Goal: Transaction & Acquisition: Purchase product/service

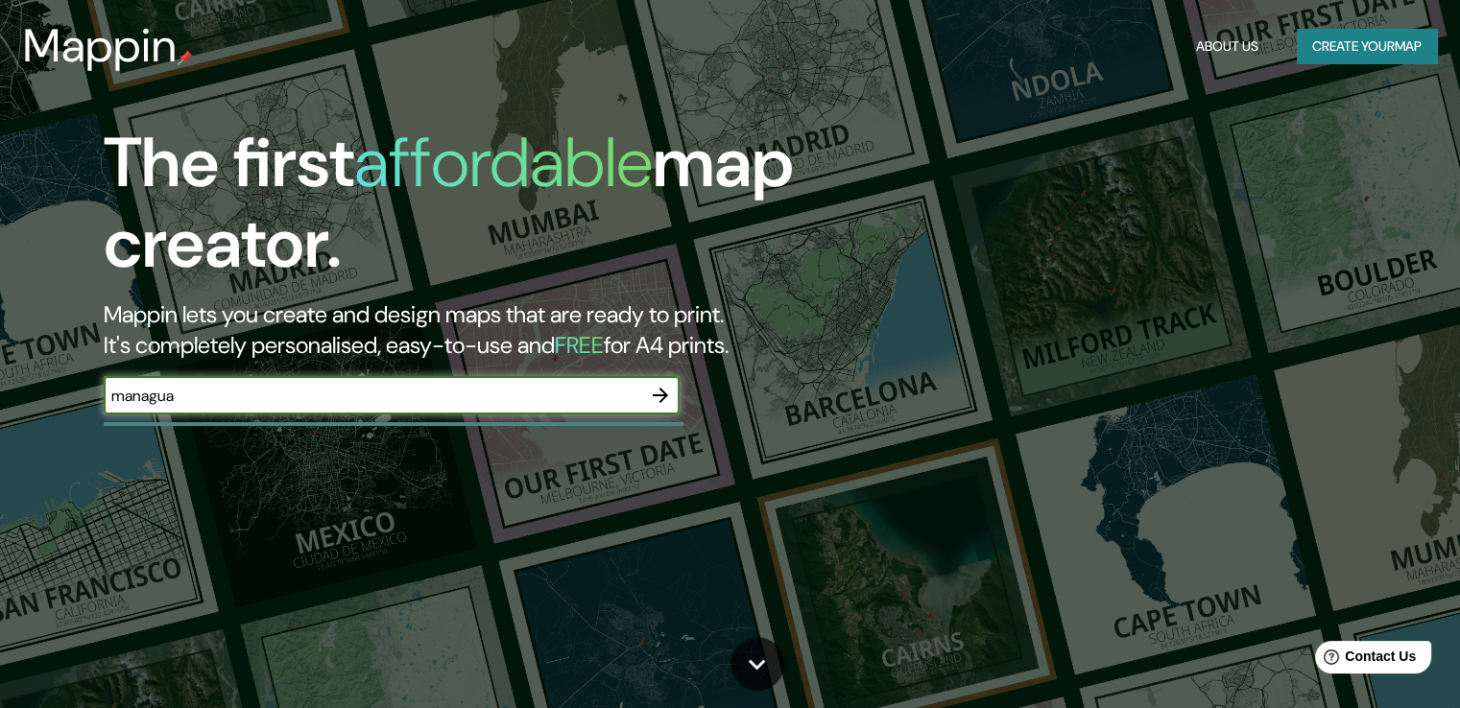
type input "managua"
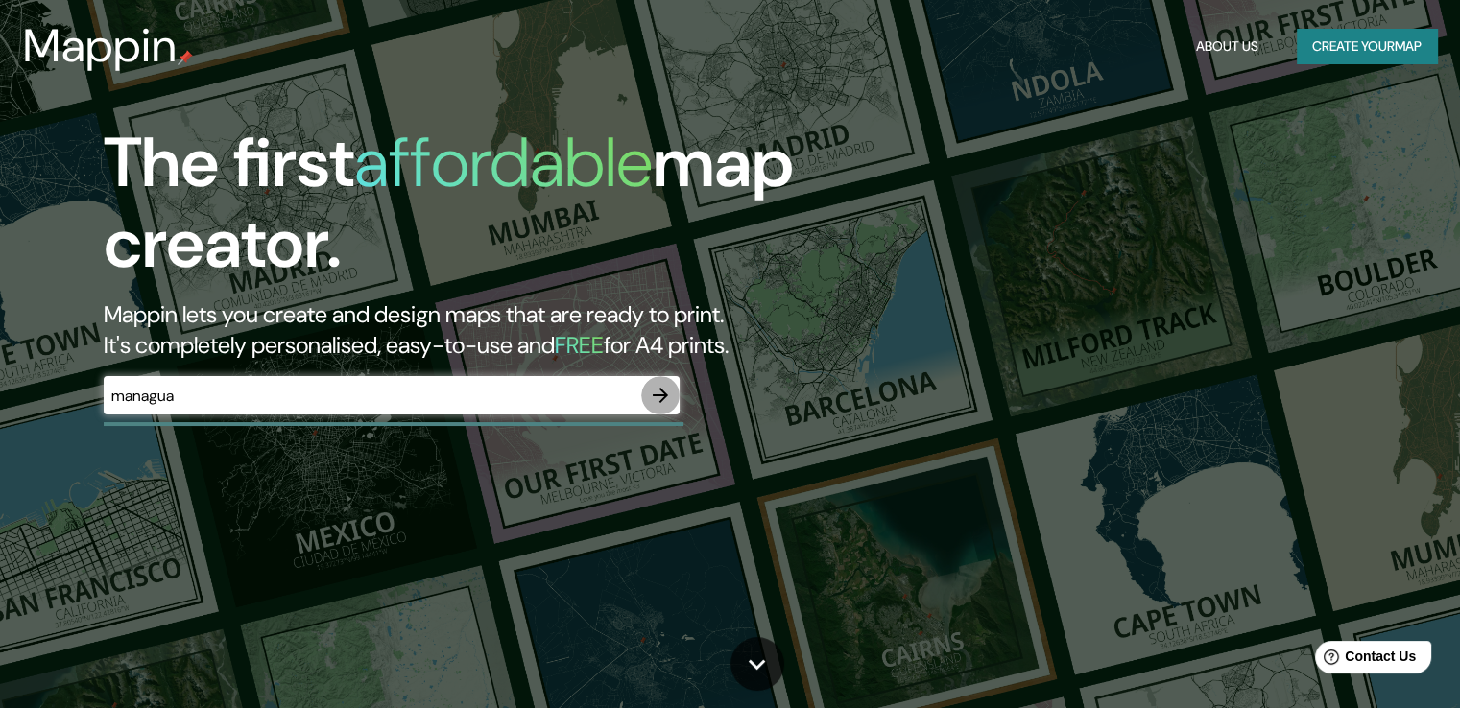
click at [664, 393] on icon "button" at bounding box center [660, 395] width 15 height 15
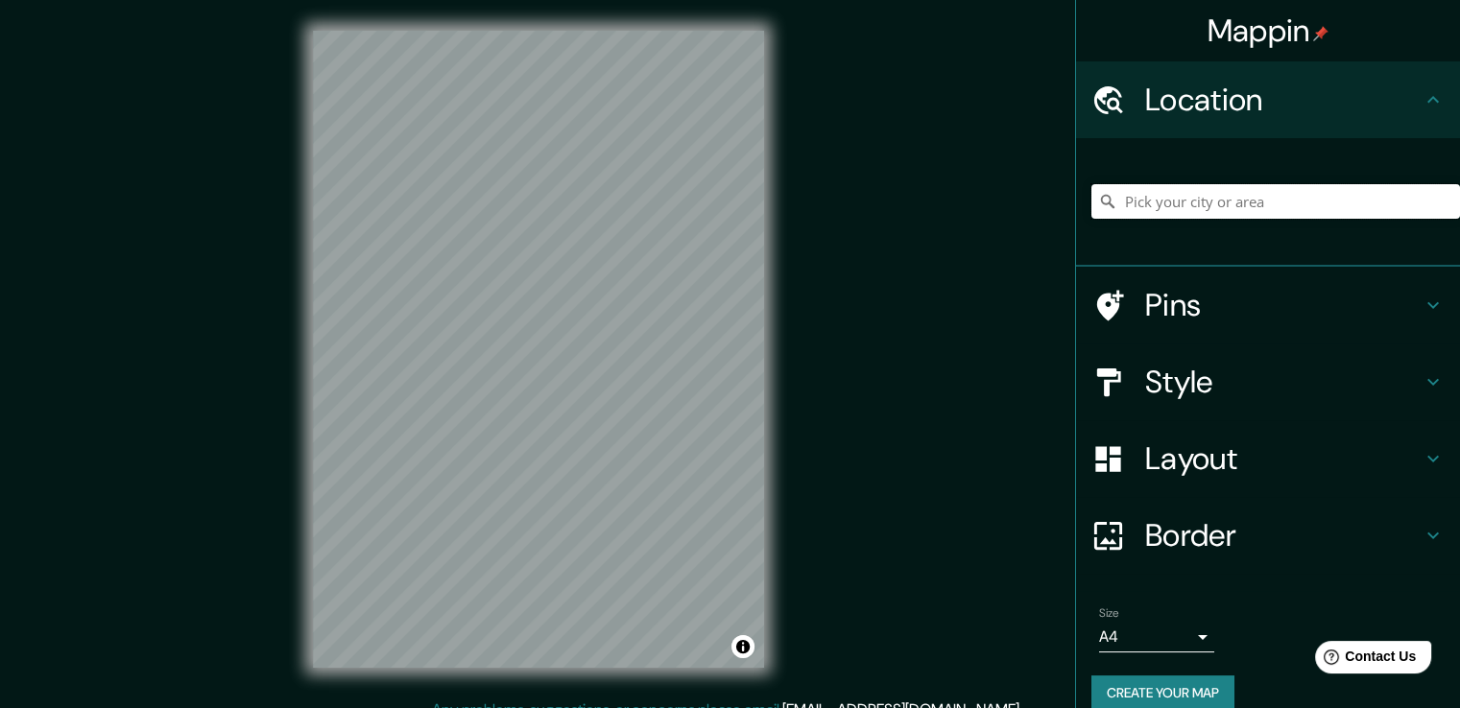
click at [1186, 191] on input "Pick your city or area" at bounding box center [1275, 201] width 369 height 35
click at [1277, 201] on input "[GEOGRAPHIC_DATA], [GEOGRAPHIC_DATA], [GEOGRAPHIC_DATA]" at bounding box center [1275, 201] width 369 height 35
type input "[GEOGRAPHIC_DATA], [GEOGRAPHIC_DATA], [GEOGRAPHIC_DATA]"
click at [1437, 201] on icon "Clear" at bounding box center [1444, 201] width 15 height 15
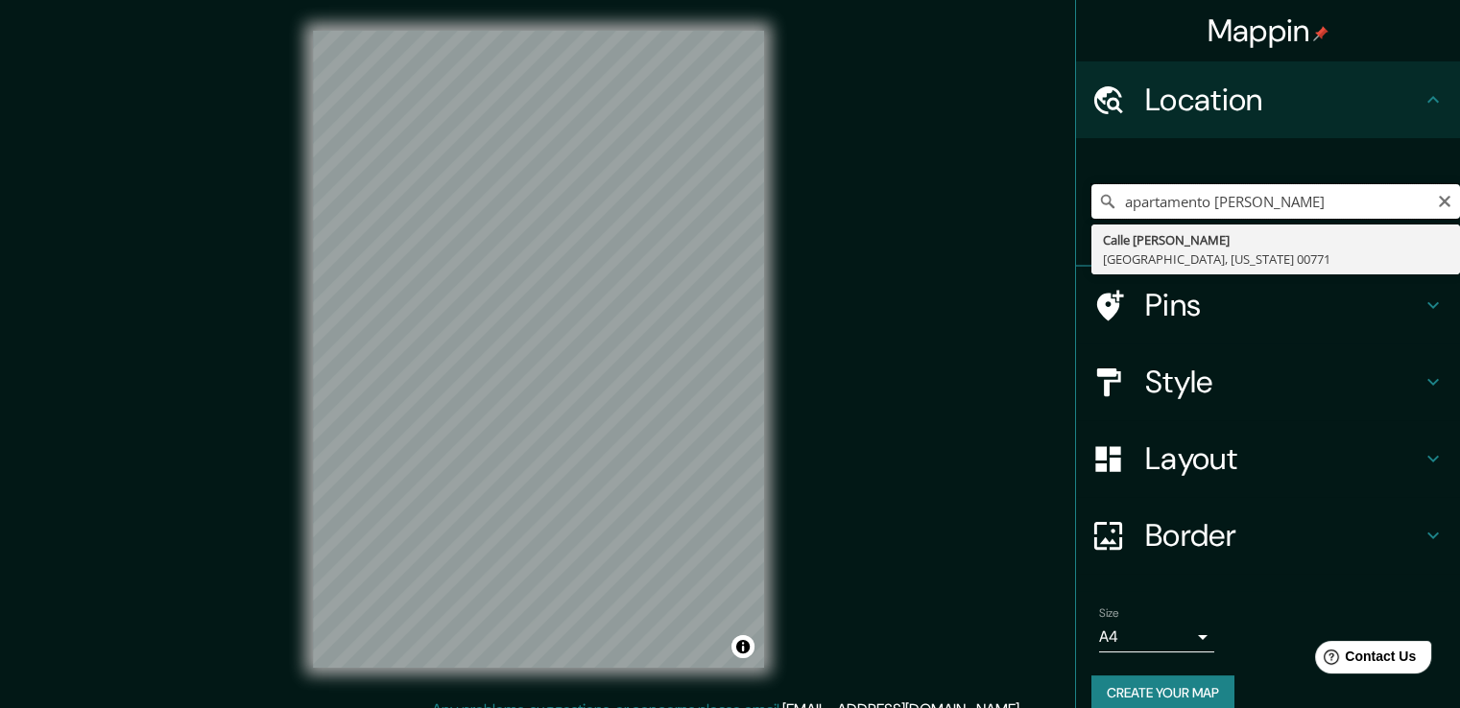
click at [1415, 198] on input "apartamento [PERSON_NAME]" at bounding box center [1275, 201] width 369 height 35
type input "Calle [PERSON_NAME], [GEOGRAPHIC_DATA], [US_STATE] 00771"
click at [1439, 200] on icon "Clear" at bounding box center [1445, 202] width 12 height 12
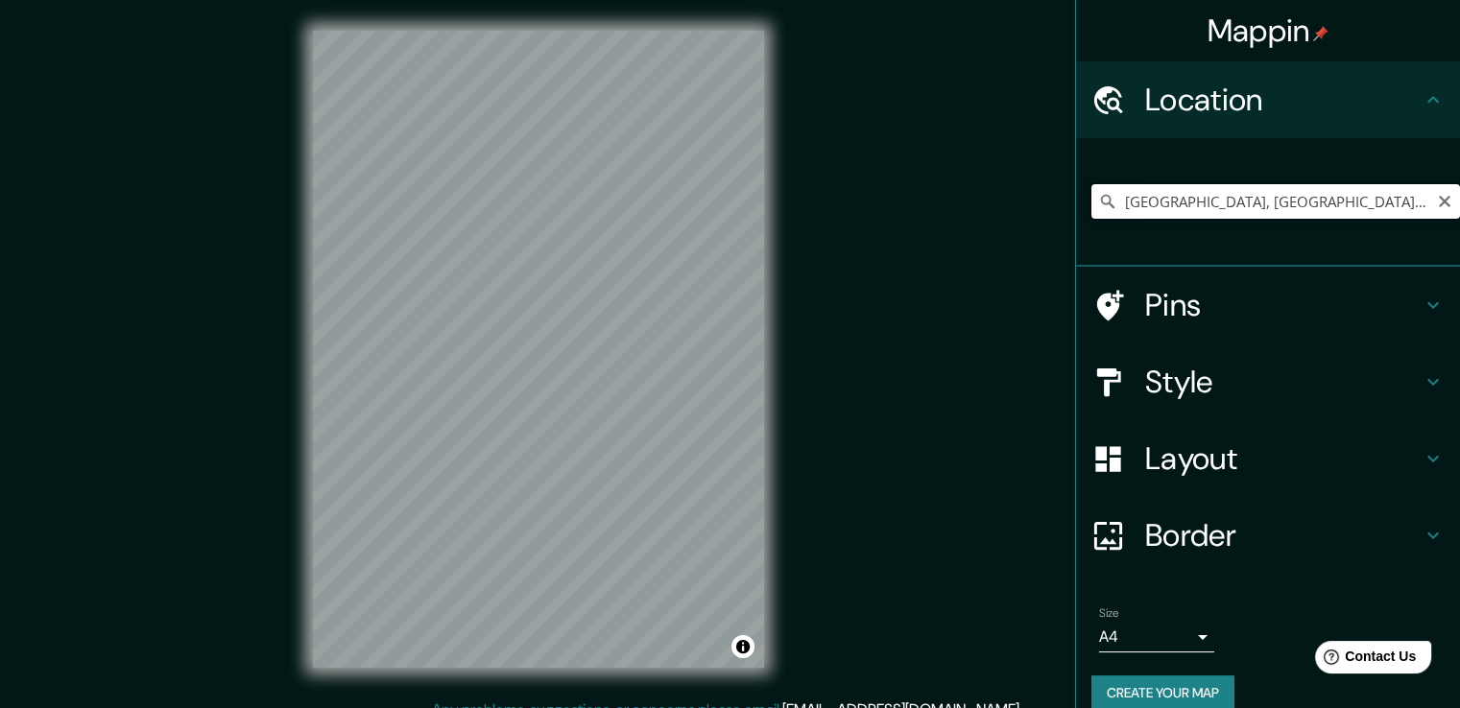
drag, startPoint x: 1304, startPoint y: 191, endPoint x: 1083, endPoint y: 194, distance: 220.8
click at [1091, 194] on div "[GEOGRAPHIC_DATA], [GEOGRAPHIC_DATA], [GEOGRAPHIC_DATA] [GEOGRAPHIC_DATA] [GEOG…" at bounding box center [1275, 201] width 369 height 35
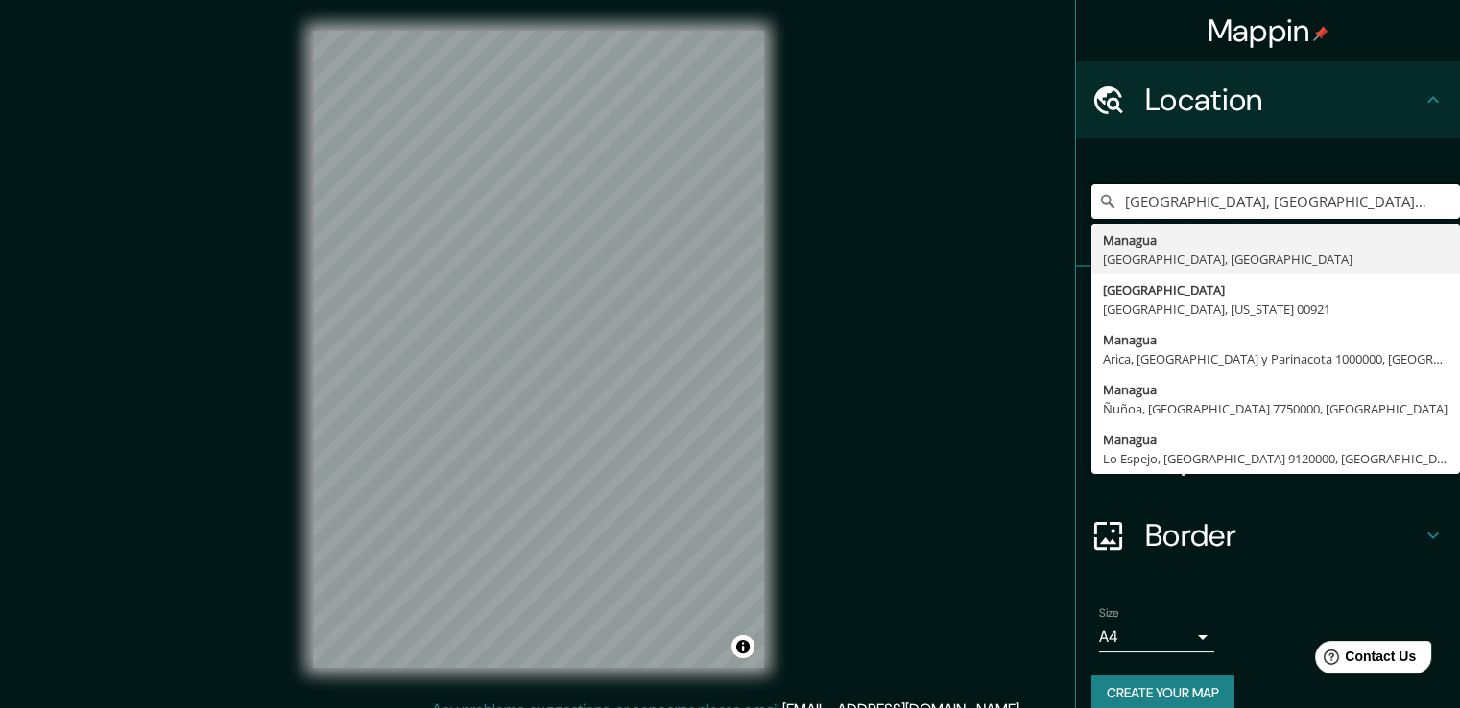
type input "[GEOGRAPHIC_DATA], [GEOGRAPHIC_DATA], [GEOGRAPHIC_DATA]"
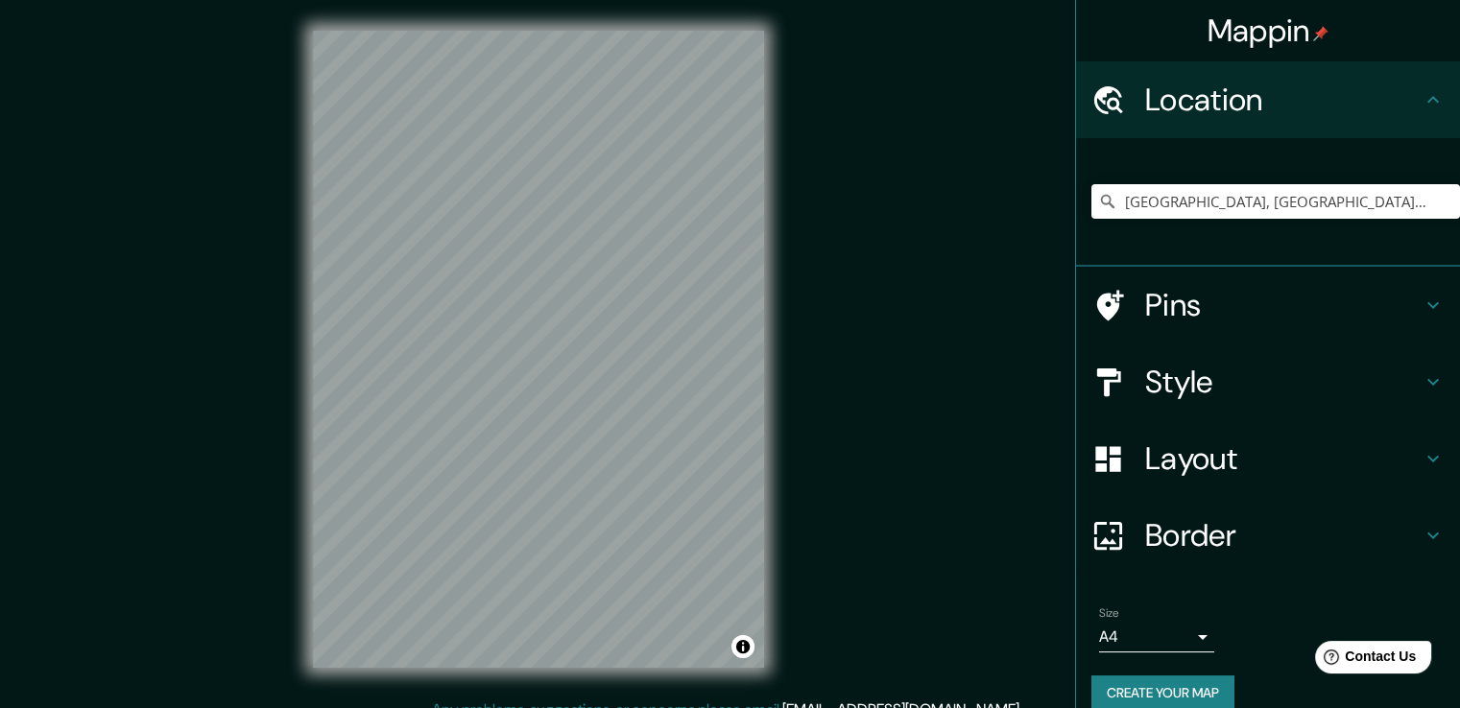
click at [292, 531] on div "© Mapbox © OpenStreetMap Improve this map" at bounding box center [538, 349] width 513 height 699
click at [699, 0] on html "Mappin Location [GEOGRAPHIC_DATA], [GEOGRAPHIC_DATA], [GEOGRAPHIC_DATA] [GEOGRA…" at bounding box center [730, 354] width 1460 height 708
click at [1153, 376] on h4 "Style" at bounding box center [1283, 382] width 276 height 38
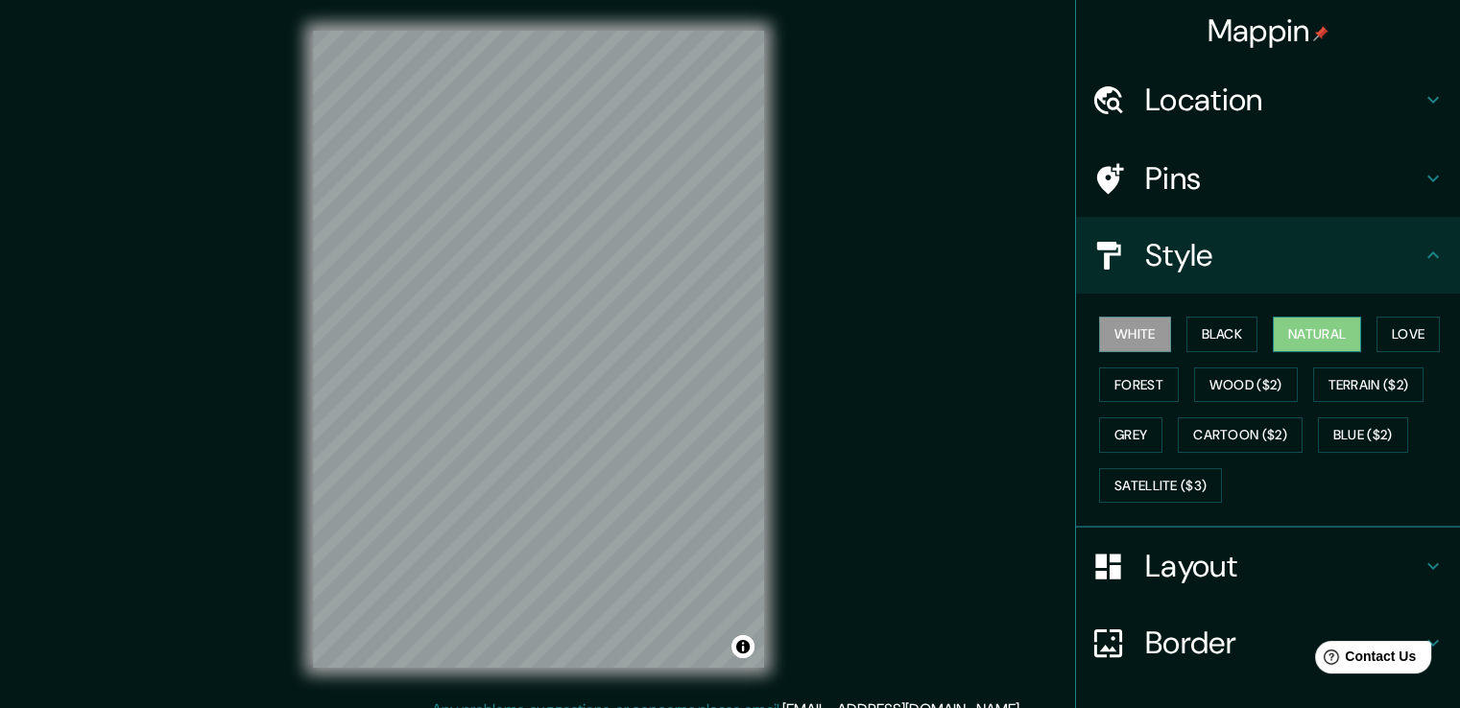
click at [1309, 330] on button "Natural" at bounding box center [1317, 335] width 88 height 36
click at [1141, 396] on button "Forest" at bounding box center [1139, 386] width 80 height 36
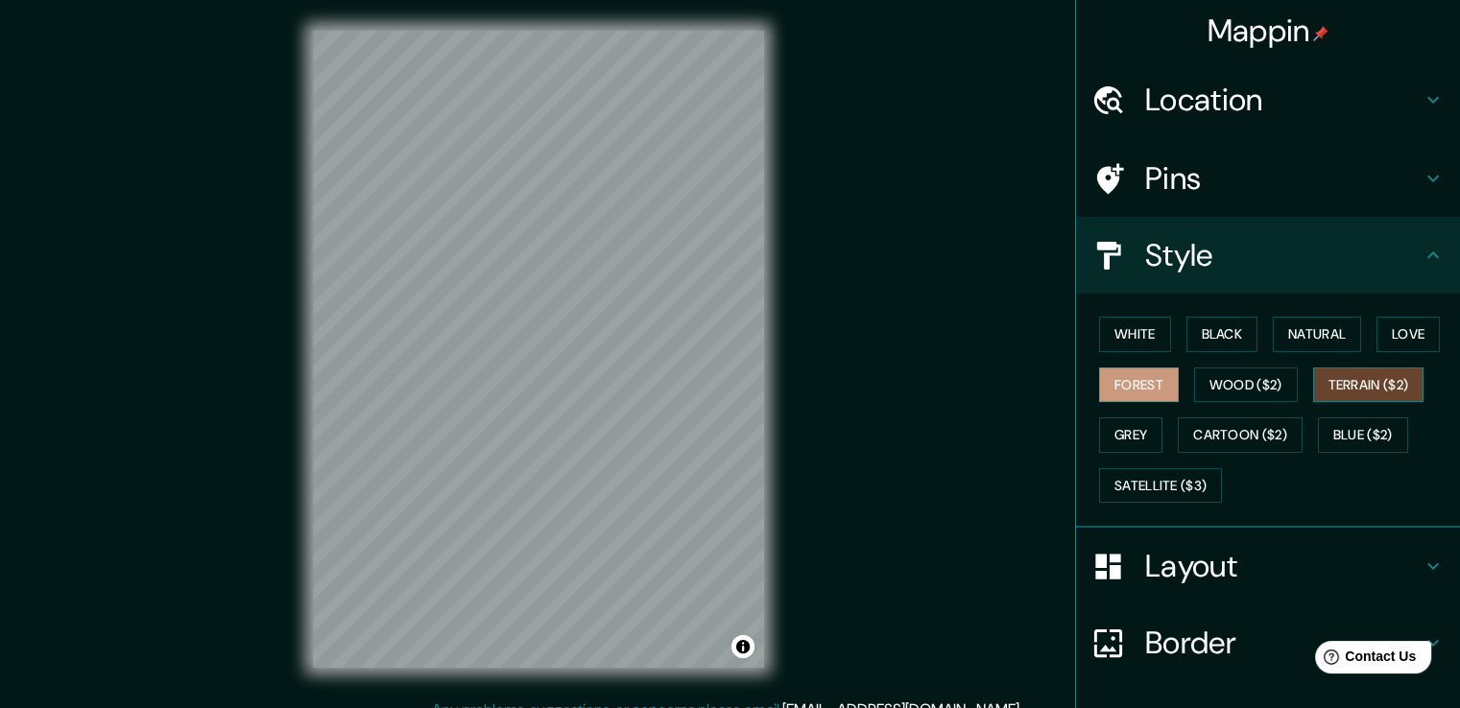
click at [1354, 378] on button "Terrain ($2)" at bounding box center [1368, 386] width 111 height 36
click at [1138, 438] on button "Grey" at bounding box center [1130, 436] width 63 height 36
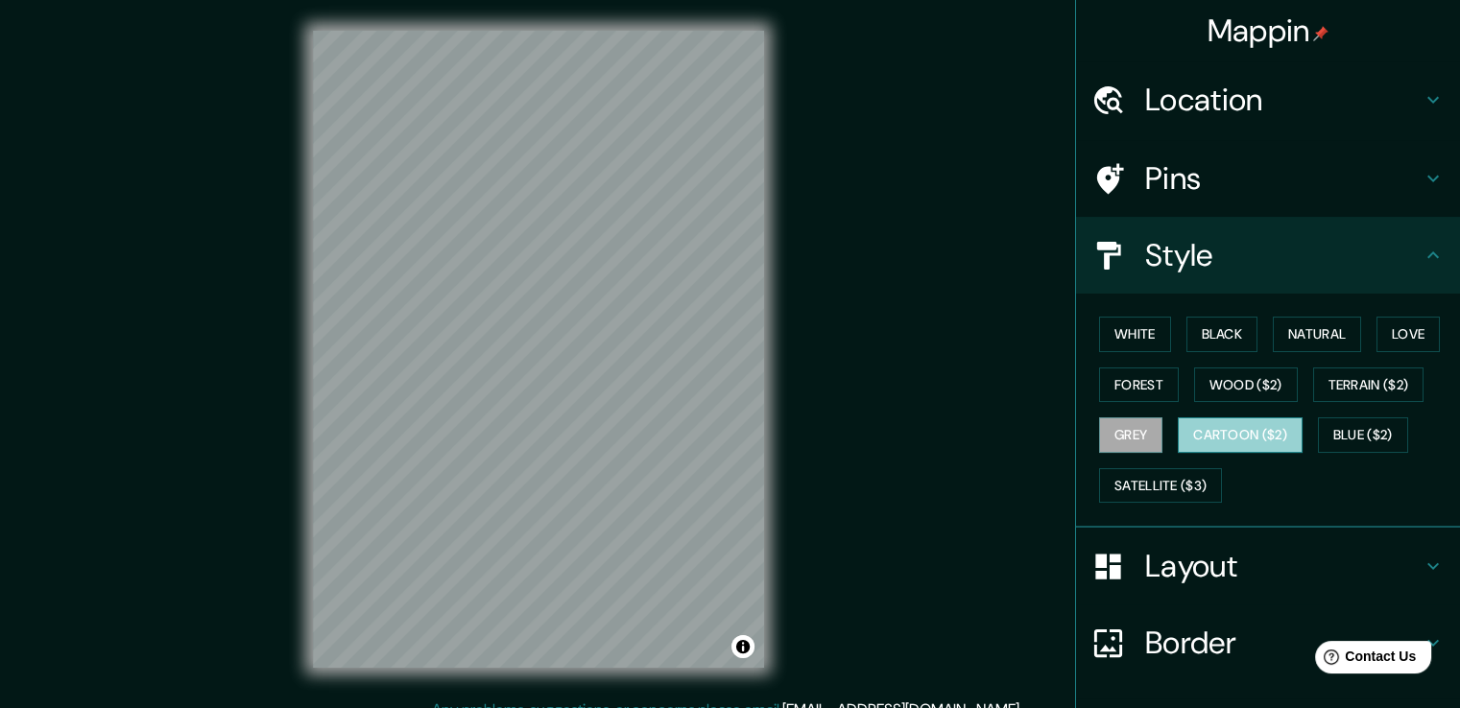
click at [1190, 433] on button "Cartoon ($2)" at bounding box center [1240, 436] width 125 height 36
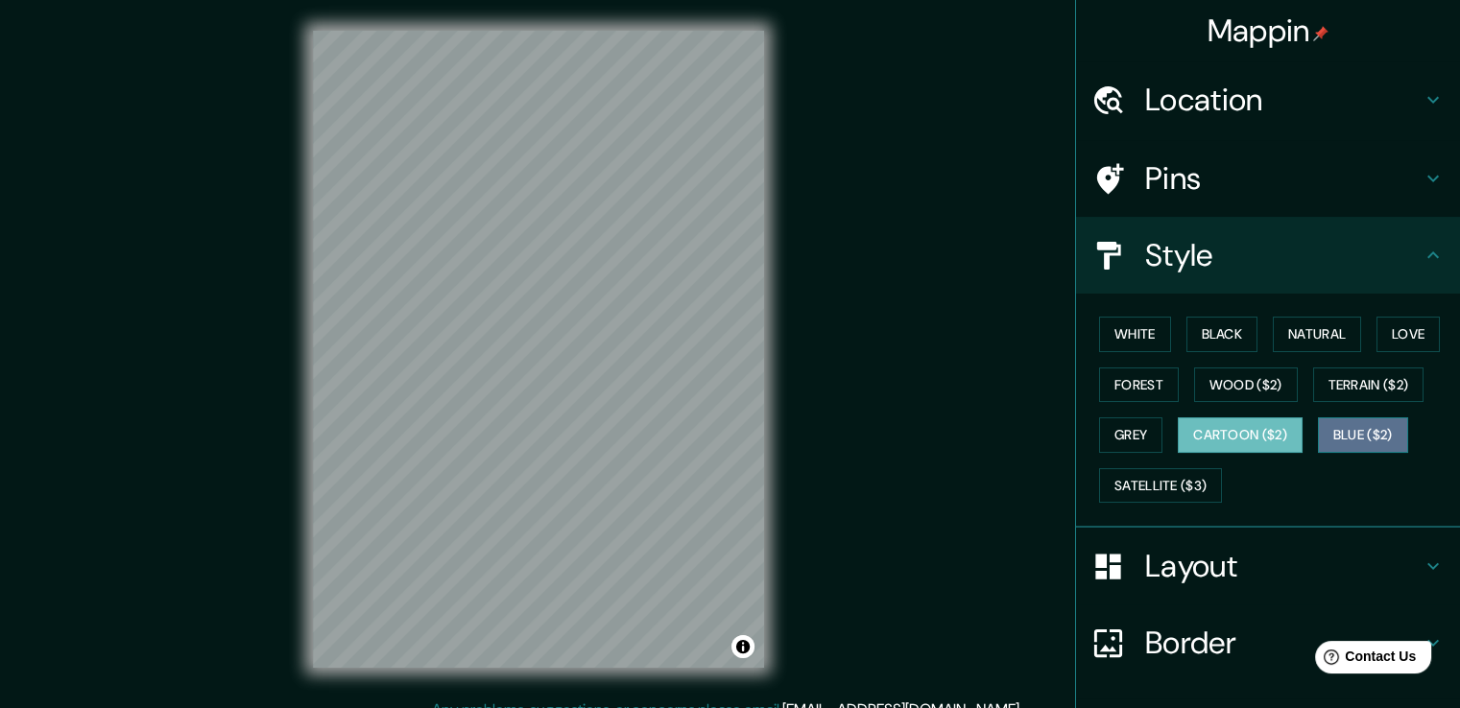
click at [1344, 426] on button "Blue ($2)" at bounding box center [1363, 436] width 90 height 36
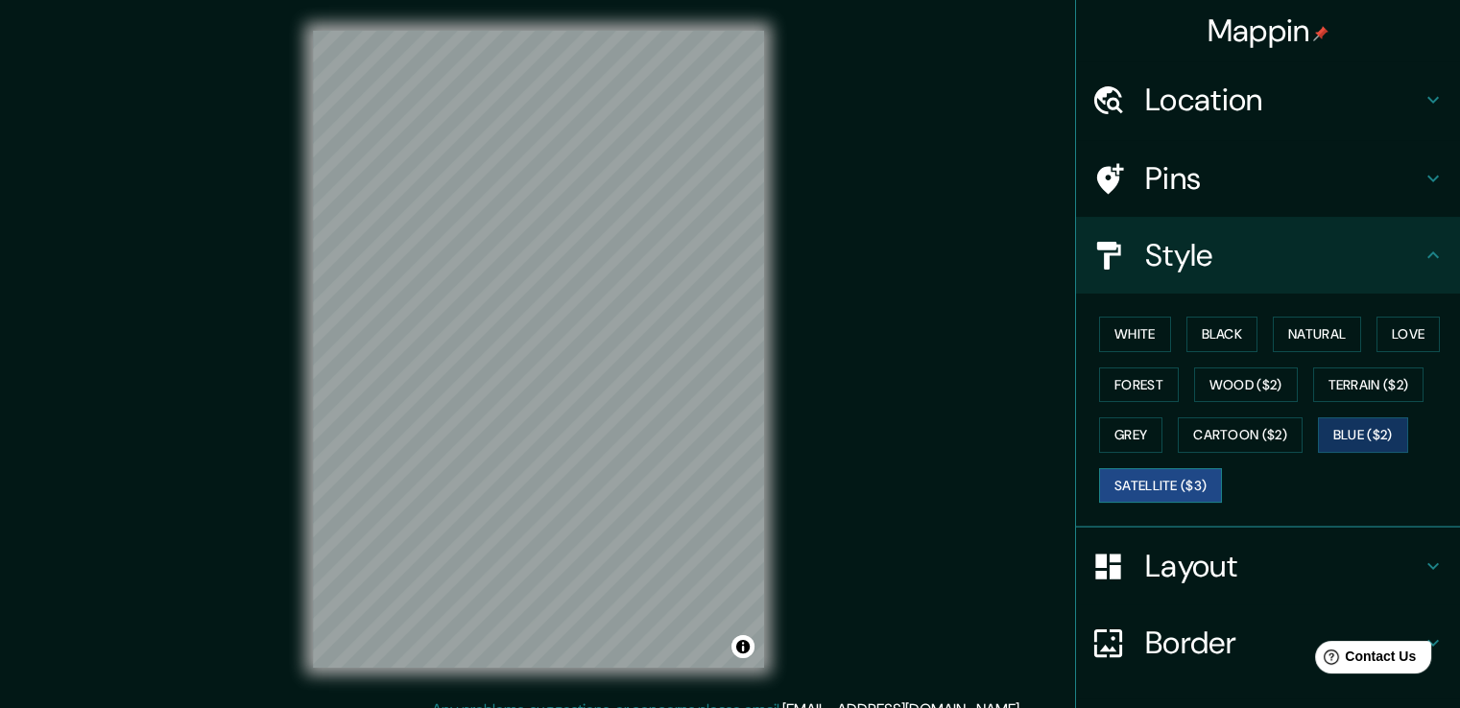
click at [1156, 481] on button "Satellite ($3)" at bounding box center [1160, 486] width 123 height 36
click at [776, 197] on div "© Mapbox © OpenStreetMap Improve this map © Maxar" at bounding box center [538, 349] width 513 height 699
click at [1121, 335] on button "White" at bounding box center [1135, 335] width 72 height 36
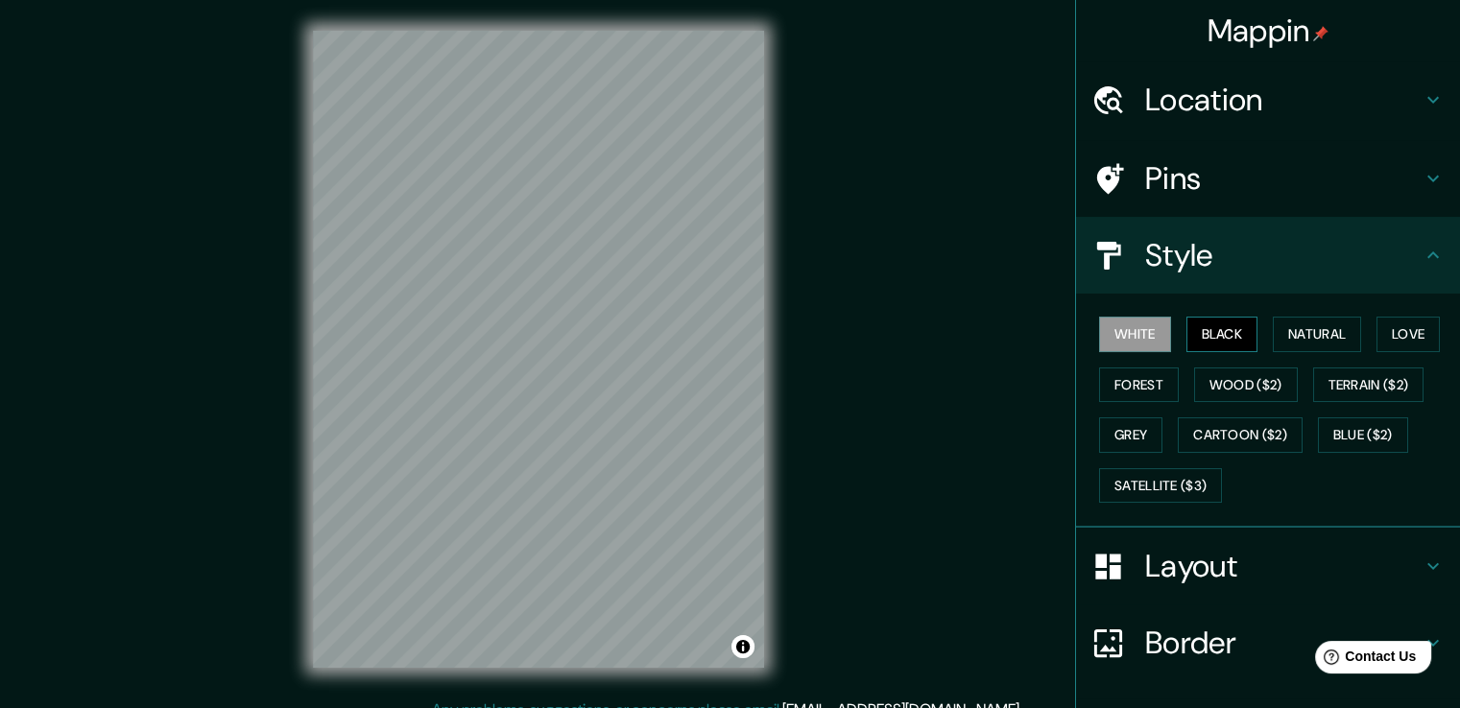
click at [1244, 335] on button "Black" at bounding box center [1223, 335] width 72 height 36
click at [1290, 323] on button "Natural" at bounding box center [1317, 335] width 88 height 36
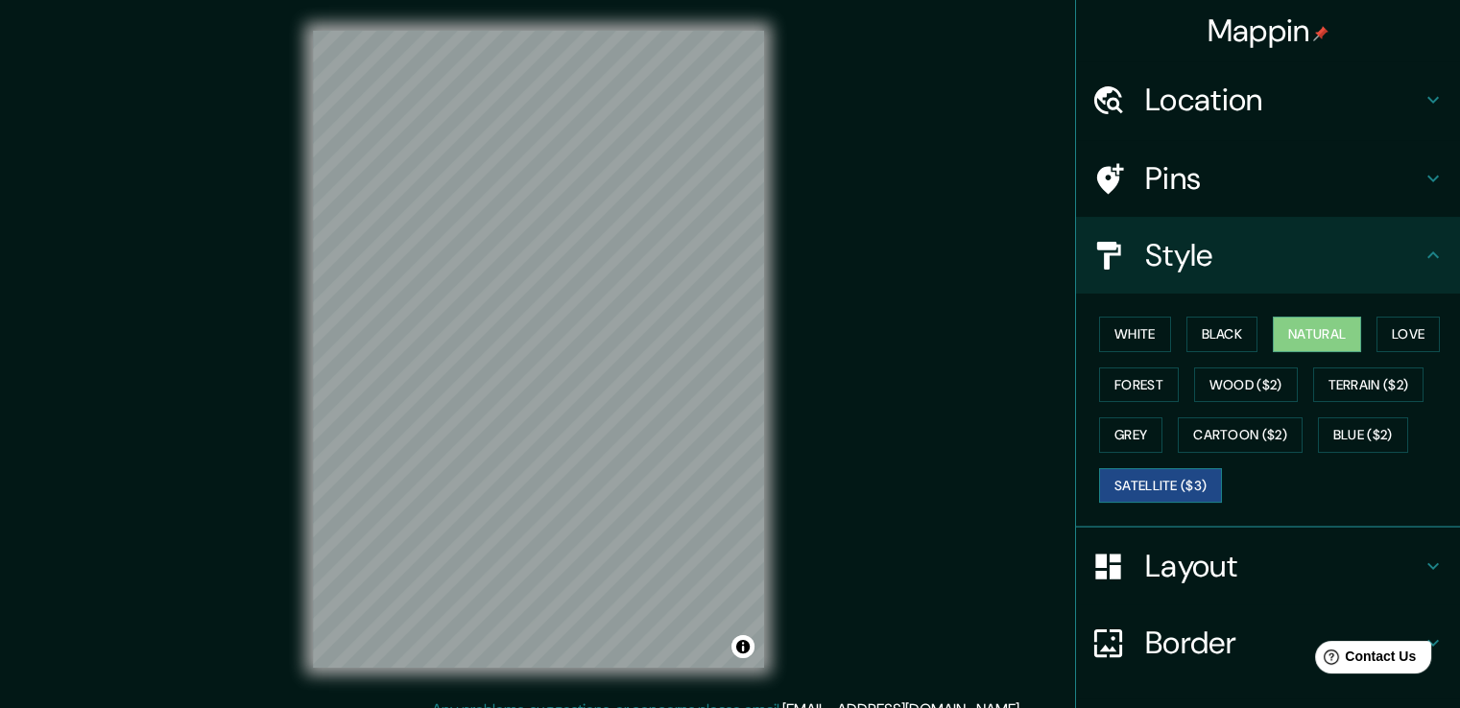
click at [1137, 473] on button "Satellite ($3)" at bounding box center [1160, 486] width 123 height 36
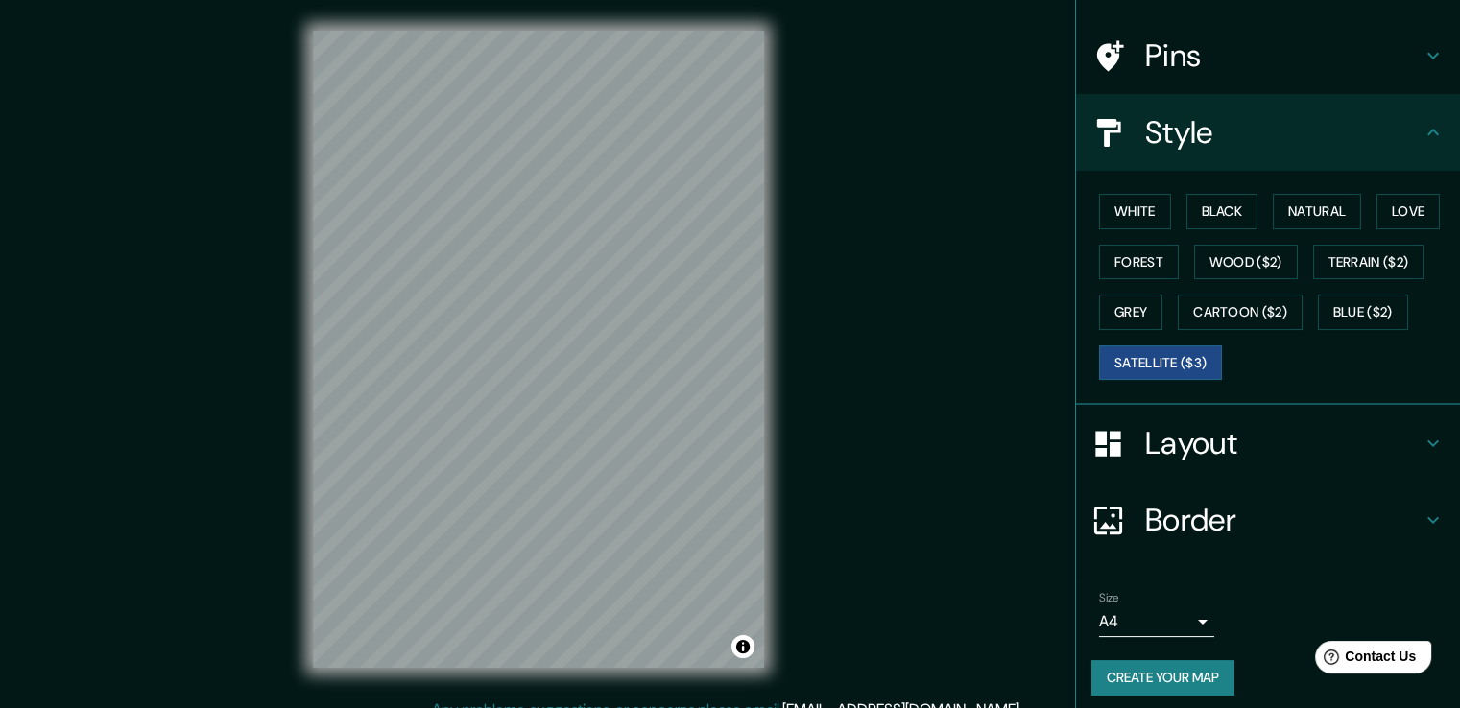
scroll to position [131, 0]
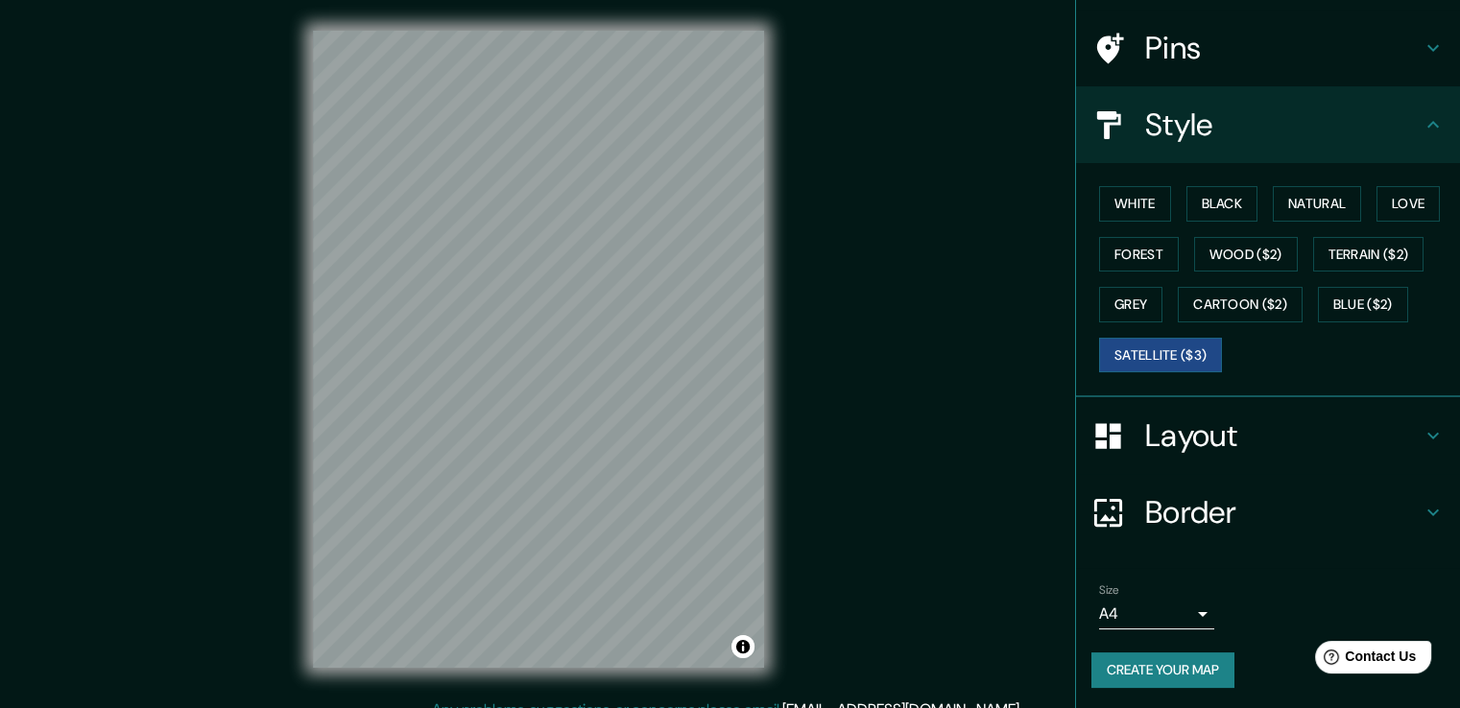
click at [1254, 440] on h4 "Layout" at bounding box center [1283, 436] width 276 height 38
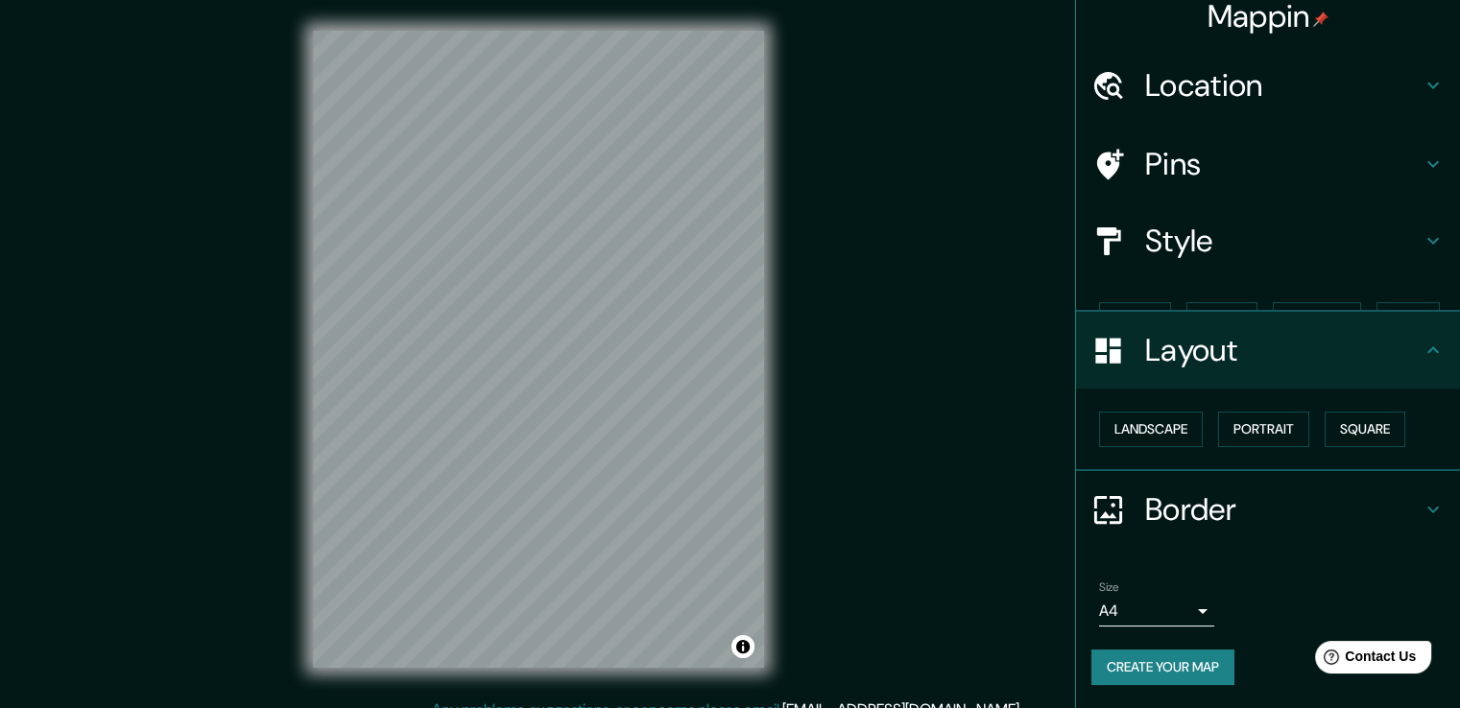
scroll to position [0, 0]
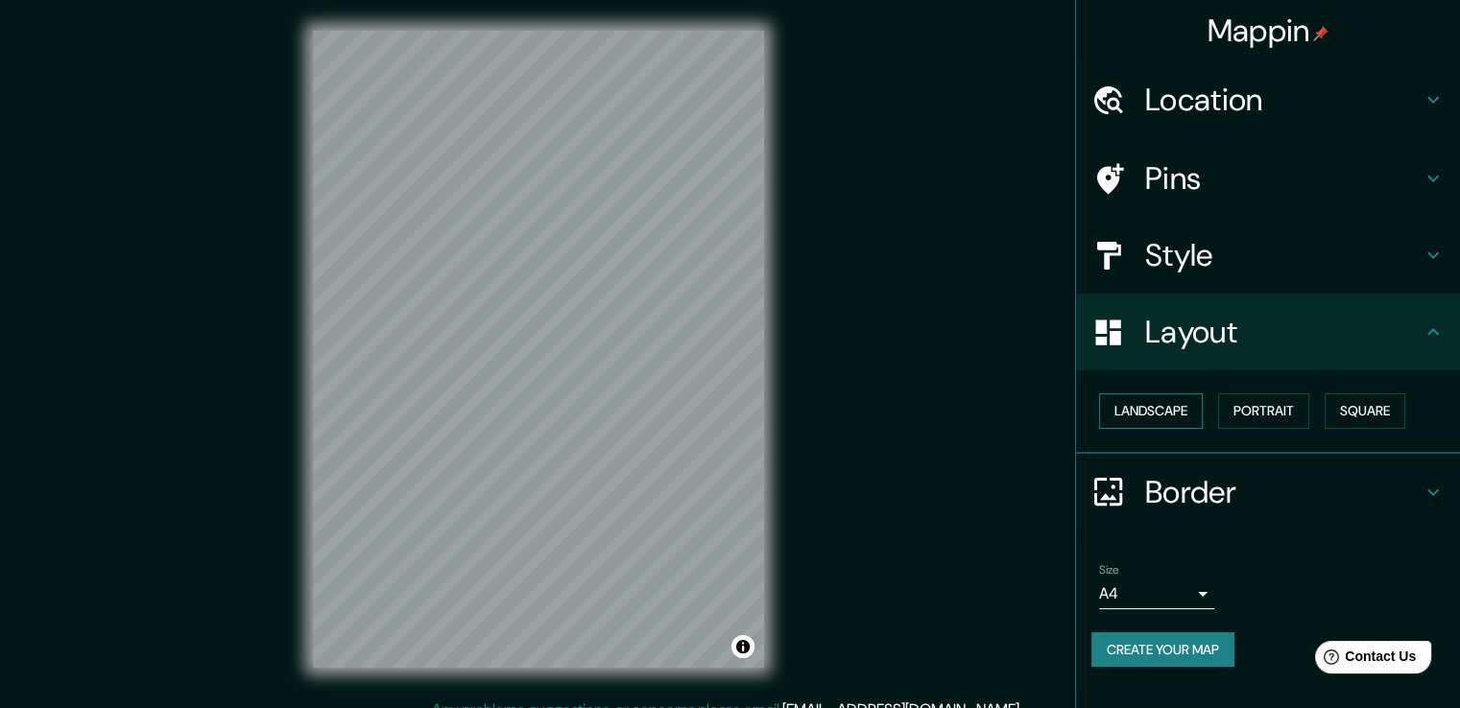
click at [1171, 420] on button "Landscape" at bounding box center [1151, 412] width 104 height 36
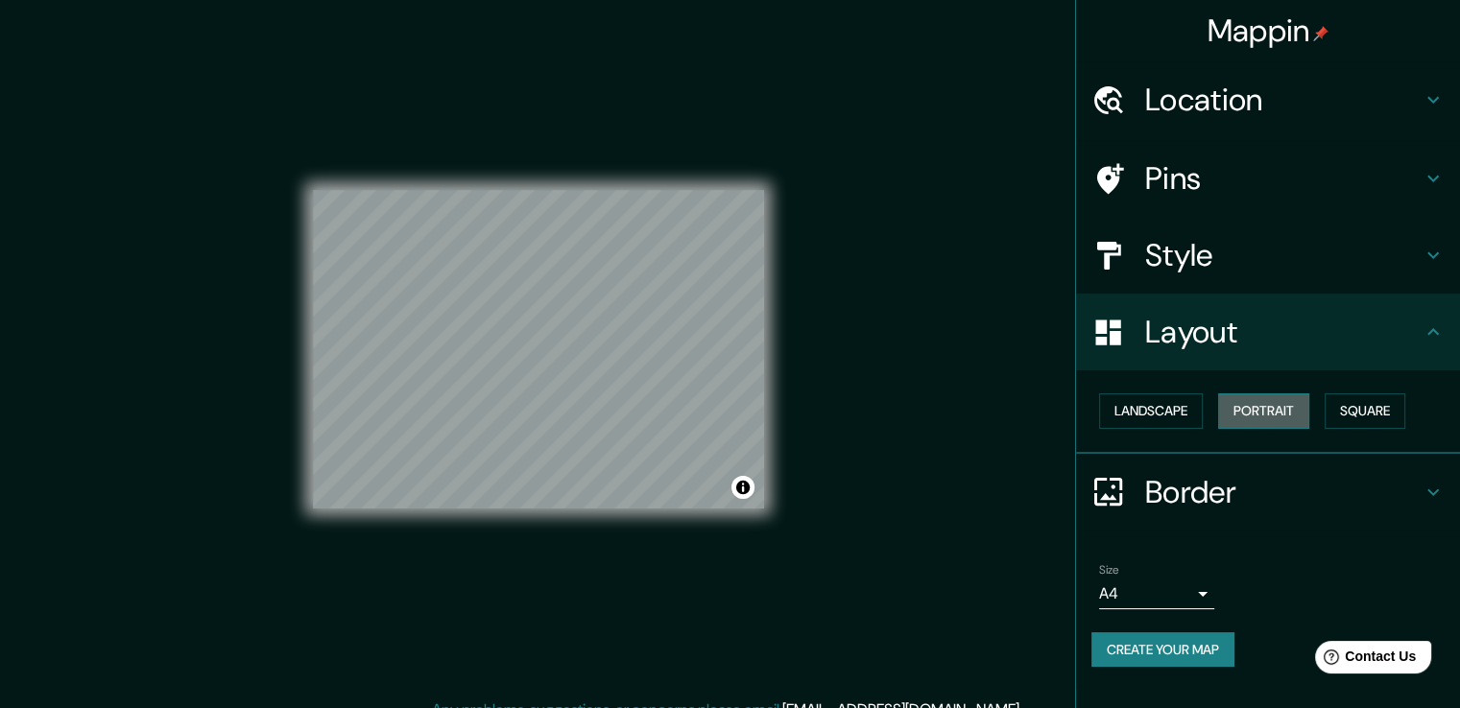
click at [1243, 408] on button "Portrait" at bounding box center [1263, 412] width 91 height 36
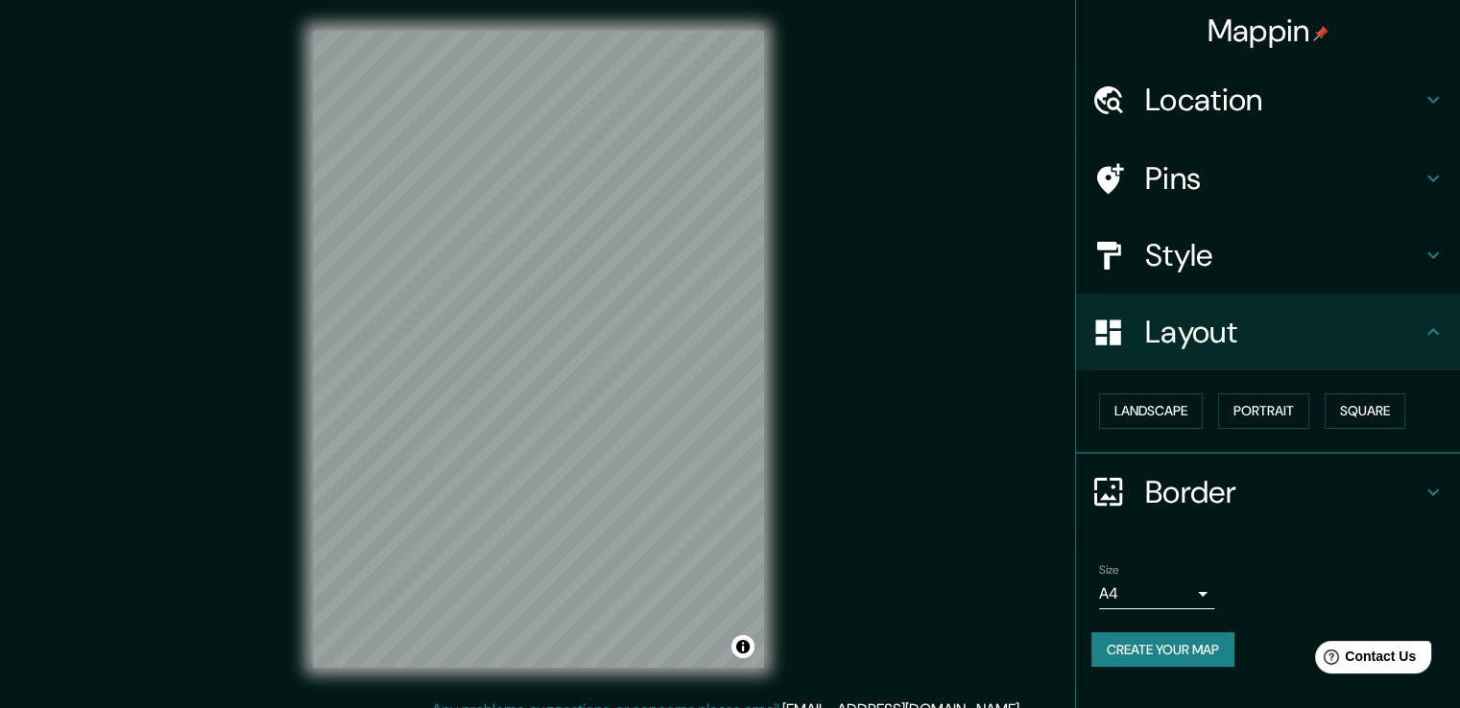
click at [1241, 481] on h4 "Border" at bounding box center [1283, 492] width 276 height 38
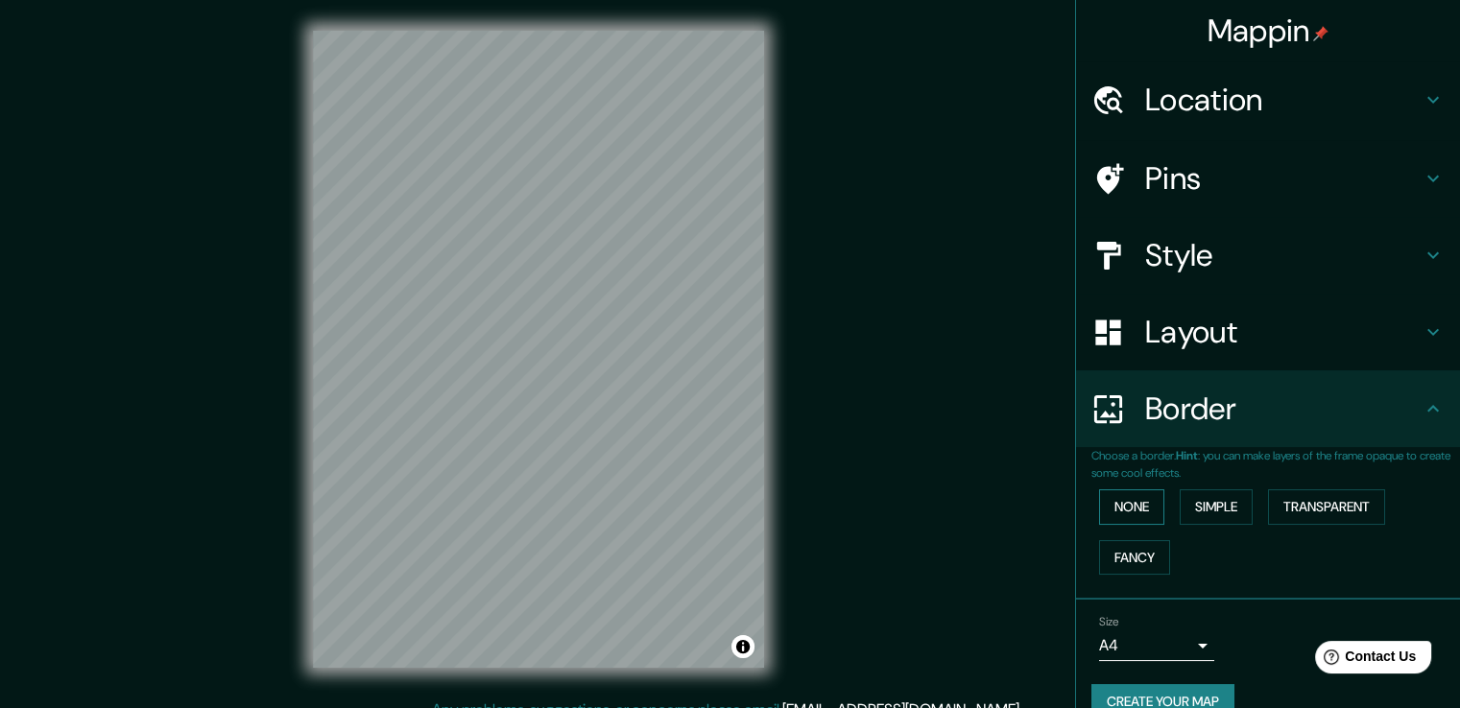
click at [1128, 500] on button "None" at bounding box center [1131, 508] width 65 height 36
click at [1206, 505] on button "Simple" at bounding box center [1216, 508] width 73 height 36
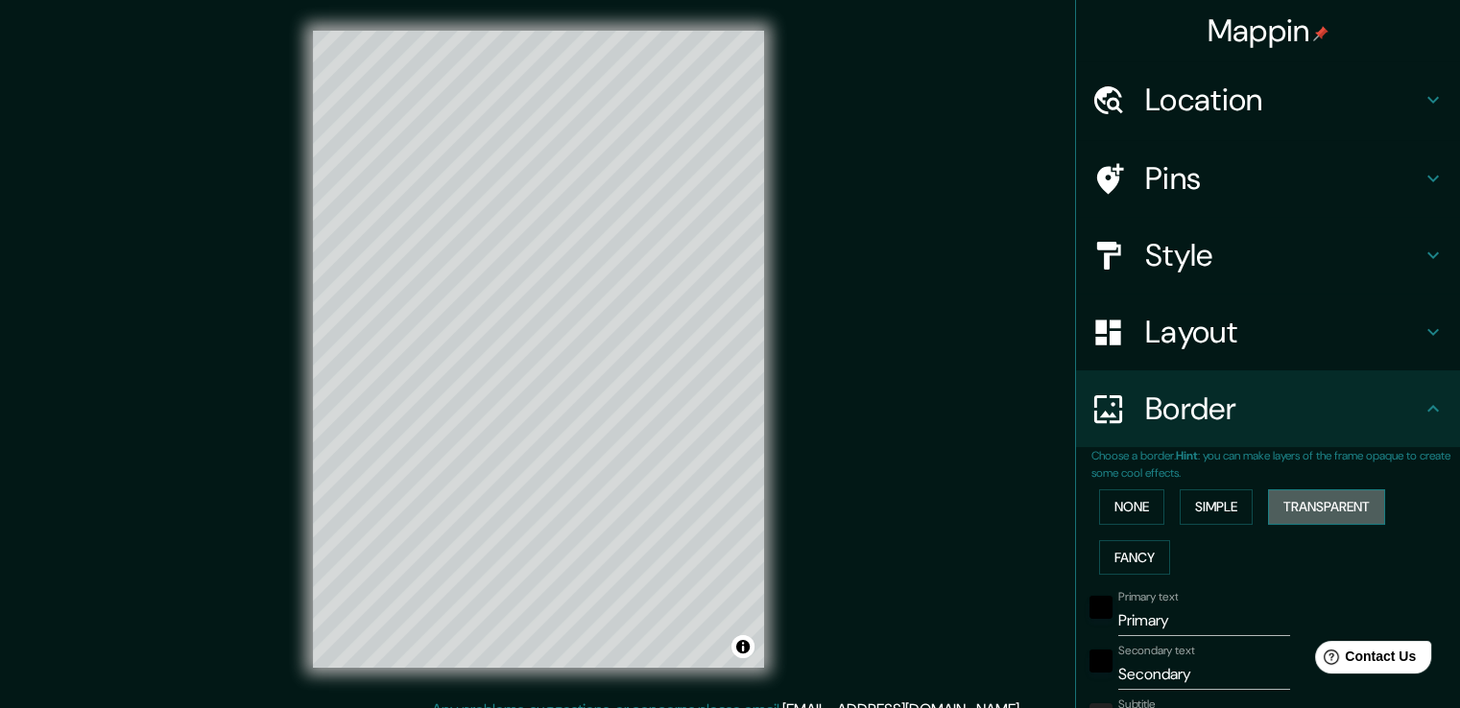
click at [1281, 508] on button "Transparent" at bounding box center [1326, 508] width 117 height 36
click at [1108, 552] on button "Fancy" at bounding box center [1134, 558] width 71 height 36
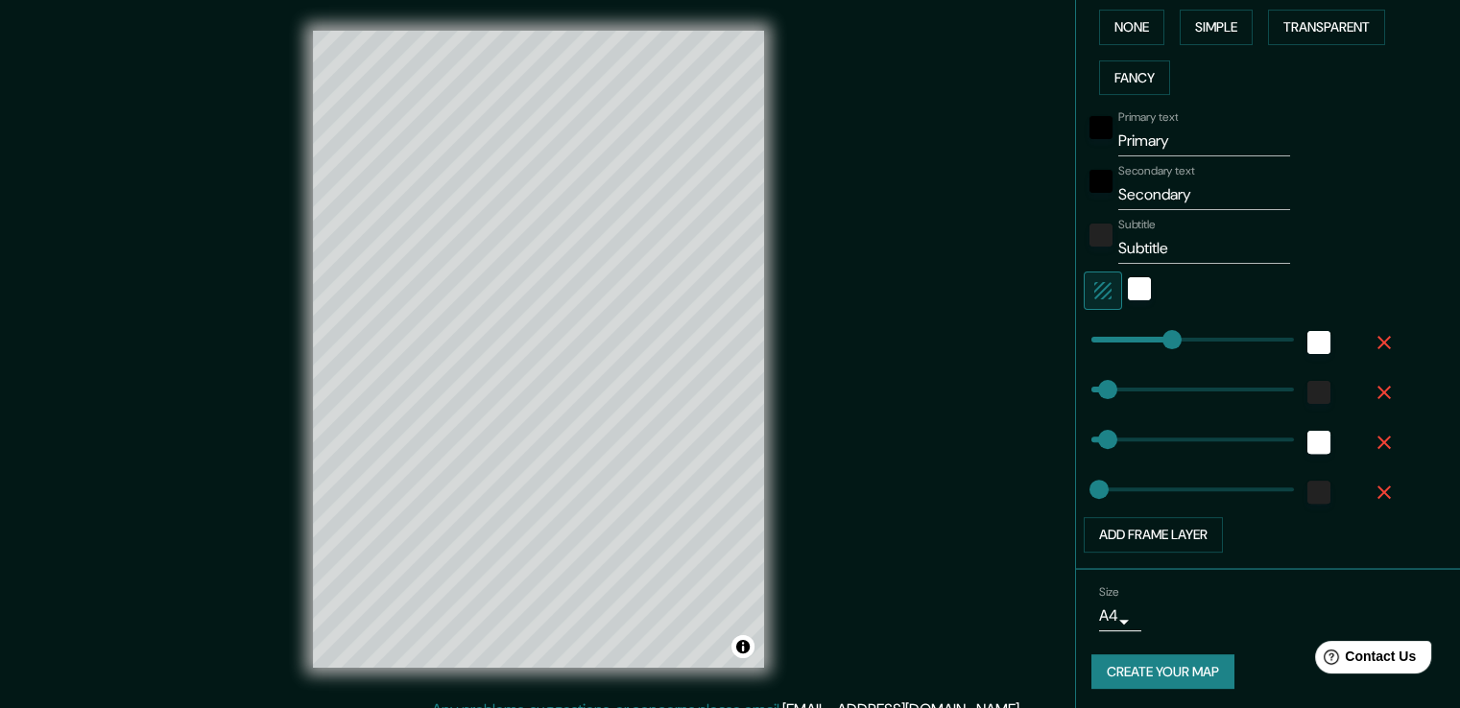
scroll to position [481, 0]
type input "38"
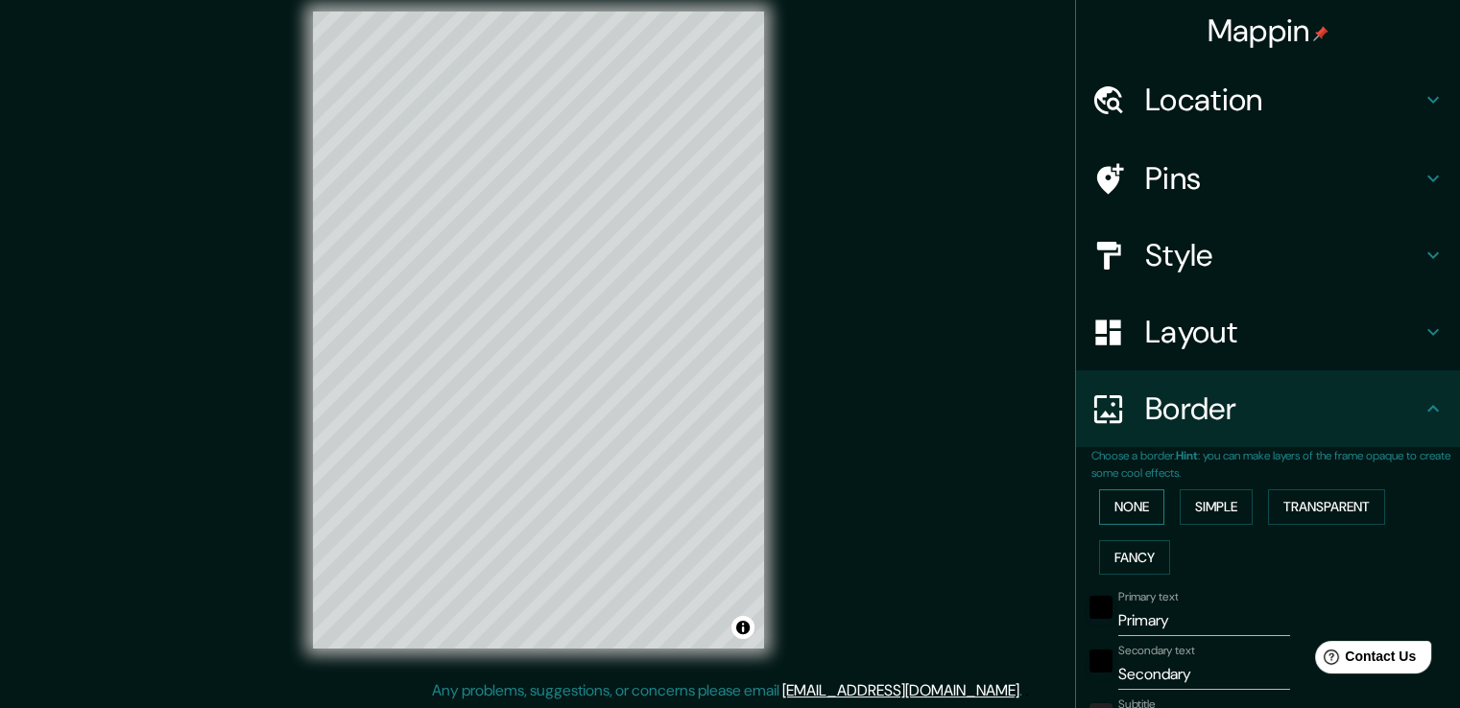
scroll to position [0, 0]
